Goal: Task Accomplishment & Management: Use online tool/utility

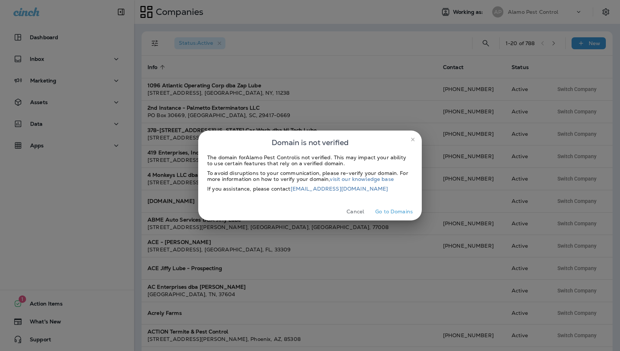
click at [378, 210] on button "Go to Domains" at bounding box center [394, 212] width 44 height 12
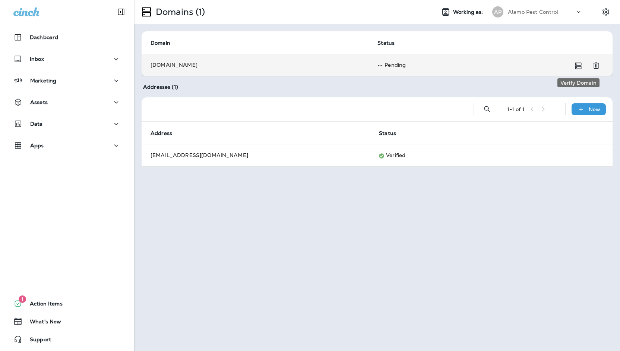
click at [574, 66] on icon "Verify Domain" at bounding box center [578, 65] width 9 height 9
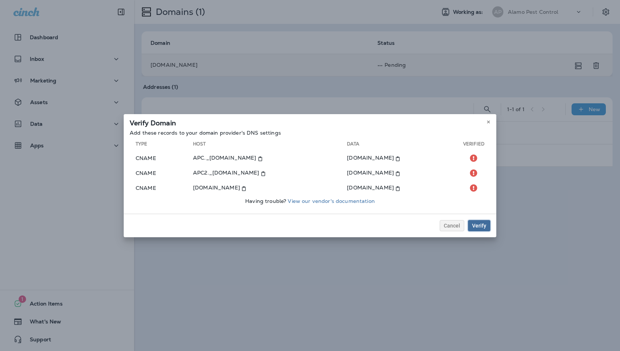
click at [479, 228] on div "Verify" at bounding box center [479, 225] width 14 height 5
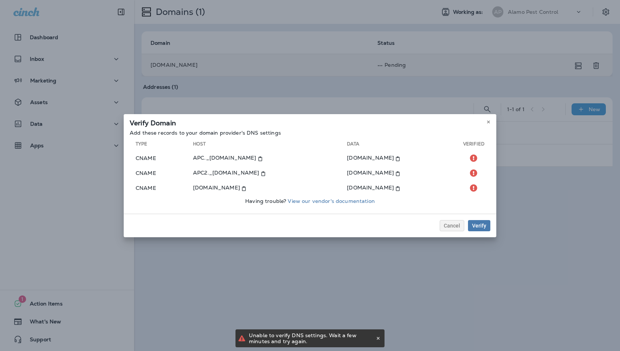
click at [536, 3] on div "Verify Domain Add these records to your domain provider's DNS settings Type Hos…" at bounding box center [310, 175] width 620 height 351
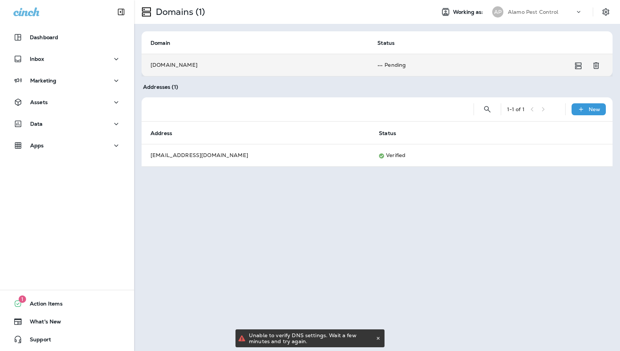
click at [537, 9] on p "Alamo Pest Control" at bounding box center [533, 12] width 51 height 6
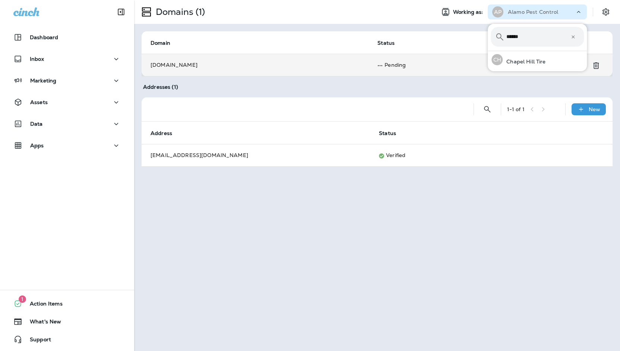
type input "******"
click at [488, 51] on button "[GEOGRAPHIC_DATA] Tire" at bounding box center [537, 59] width 99 height 17
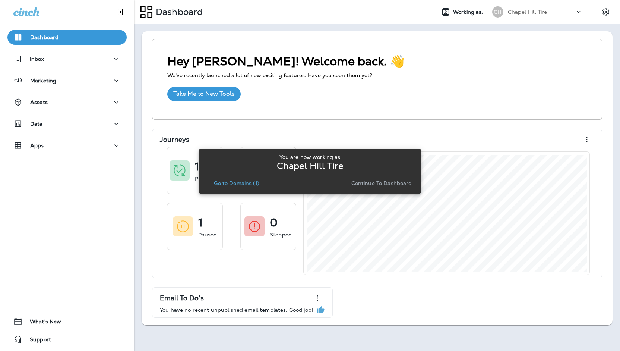
click at [376, 181] on p "Continue to Dashboard" at bounding box center [381, 183] width 61 height 6
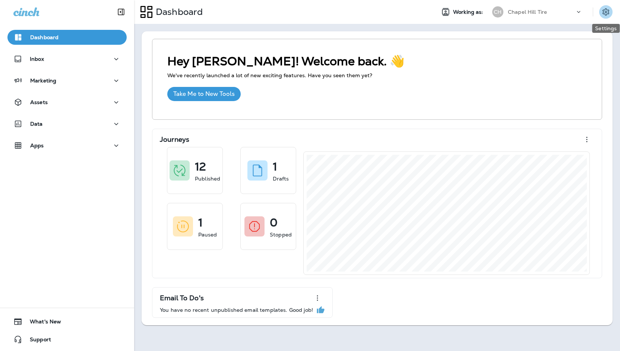
click at [602, 9] on icon "Settings" at bounding box center [606, 11] width 9 height 9
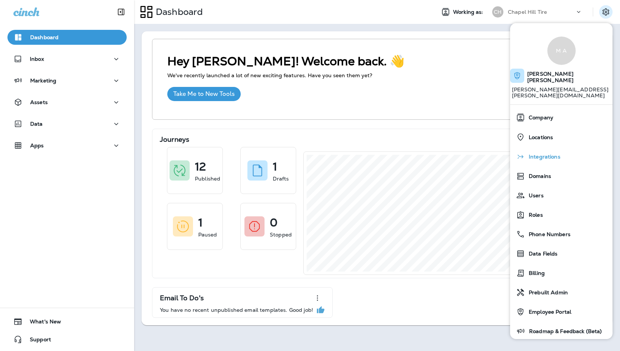
click at [548, 151] on div "Integrations" at bounding box center [561, 156] width 97 height 15
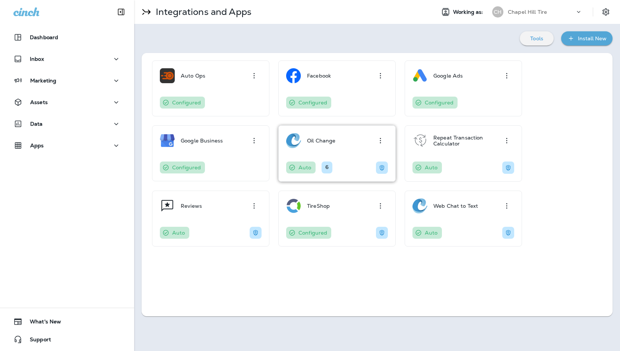
click at [366, 146] on div "Oil Change" at bounding box center [337, 140] width 102 height 15
